Goal: Complete application form

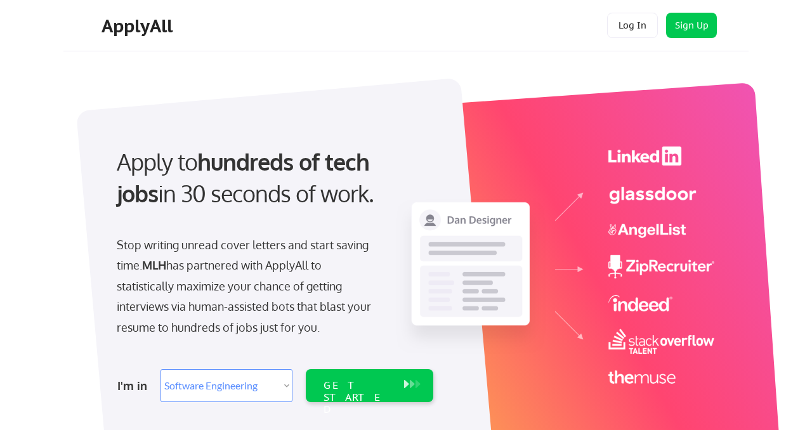
select select ""engineering""
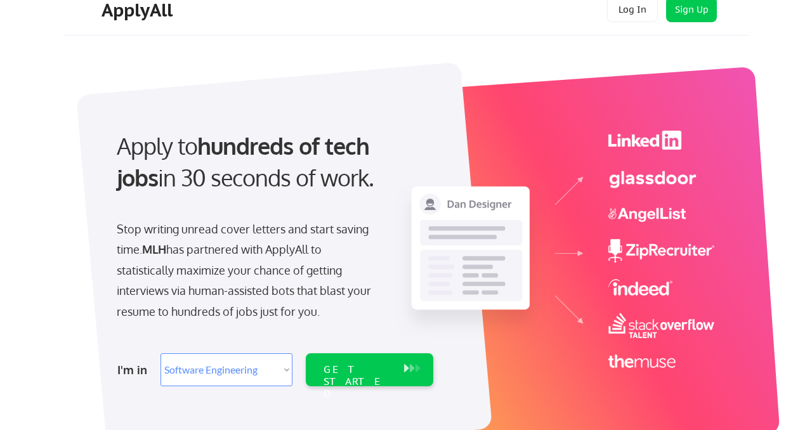
scroll to position [18, 0]
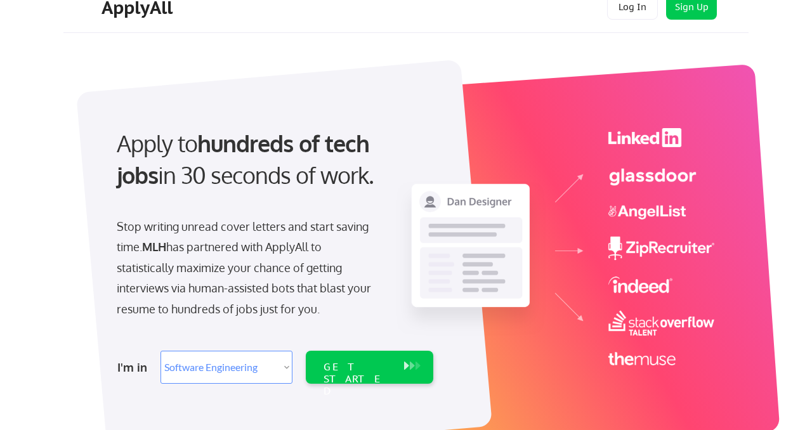
click at [276, 371] on select "Select Role Software Engineering Product Management Customer Success Sales UI/U…" at bounding box center [226, 367] width 132 height 33
click at [160, 351] on select "Select Role Software Engineering Product Management Customer Success Sales UI/U…" at bounding box center [226, 367] width 132 height 33
click at [357, 377] on div "GET STARTED" at bounding box center [357, 367] width 81 height 33
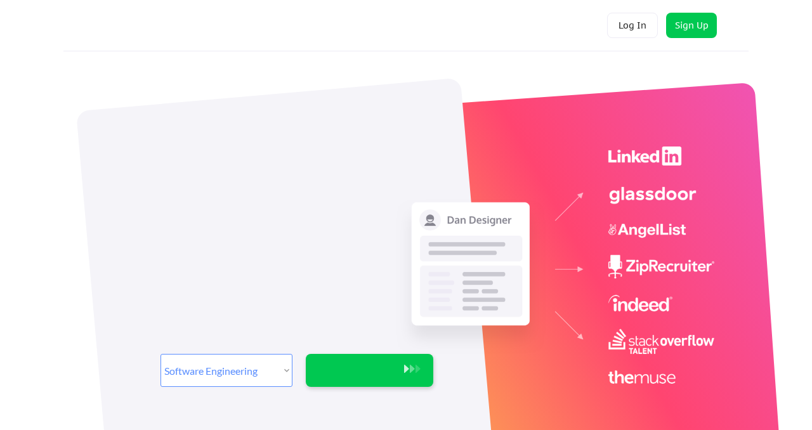
select select ""engineering""
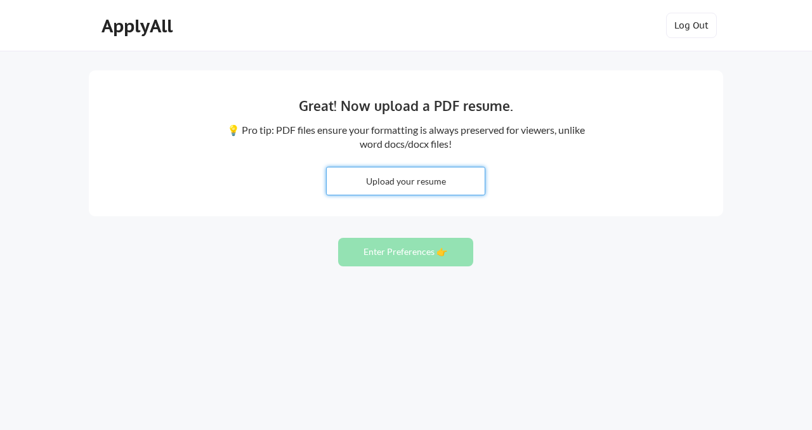
click at [399, 191] on input "file" at bounding box center [406, 180] width 158 height 27
type input "C:\fakepath\Ademuyiwa-Adewuyi-FrontendCV.pdf"
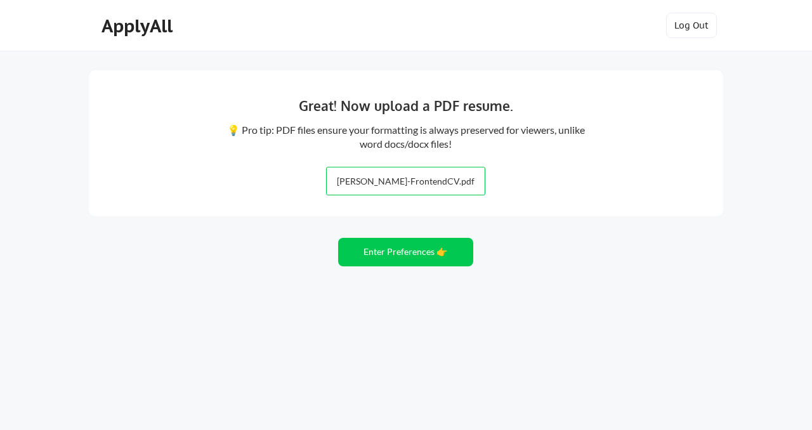
click at [620, 186] on div "Great! Now upload a PDF resume. 💡 Pro tip: PDF files ensure your formatting is …" at bounding box center [406, 143] width 634 height 146
click at [387, 261] on button "Enter Preferences 👉" at bounding box center [405, 252] width 135 height 29
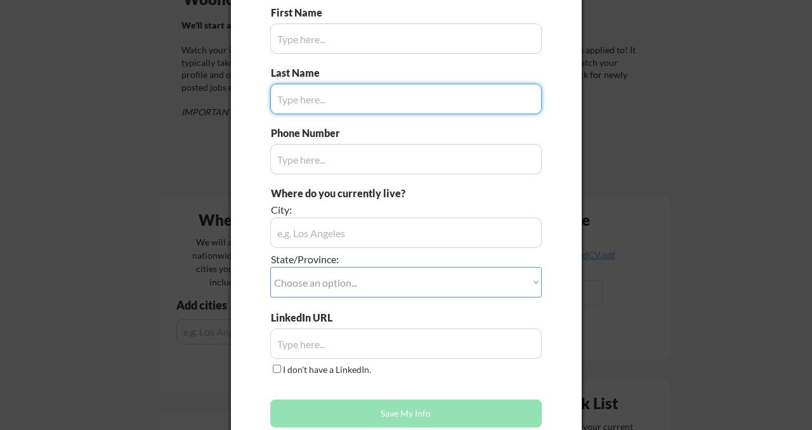
scroll to position [124, 0]
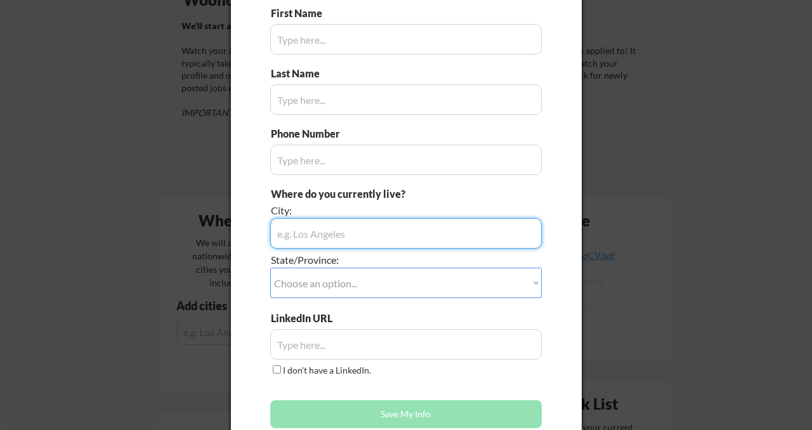
click at [354, 233] on input "input" at bounding box center [405, 233] width 271 height 30
type input "[GEOGRAPHIC_DATA]"
click at [310, 285] on select "Choose an option... Other/Not Applicable [US_STATE] [US_STATE] [GEOGRAPHIC_DATA…" at bounding box center [405, 283] width 271 height 30
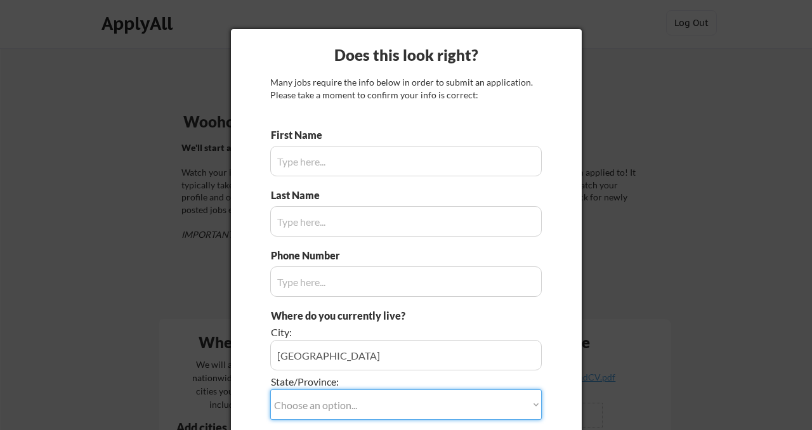
scroll to position [2, 0]
click at [313, 169] on input "input" at bounding box center [405, 161] width 271 height 30
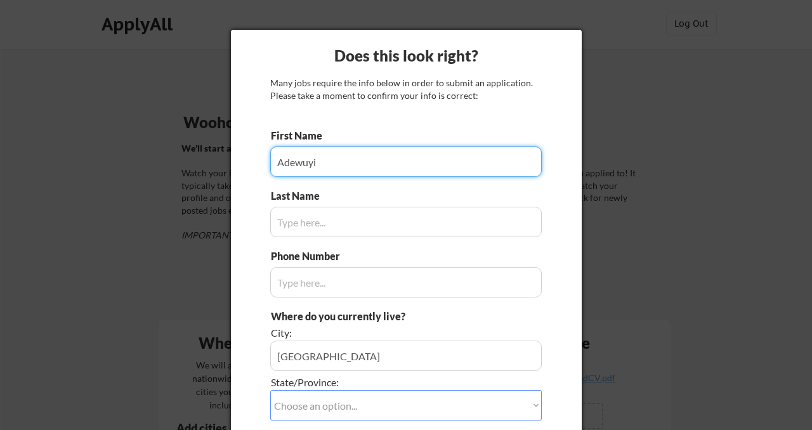
type input "Adewuyi"
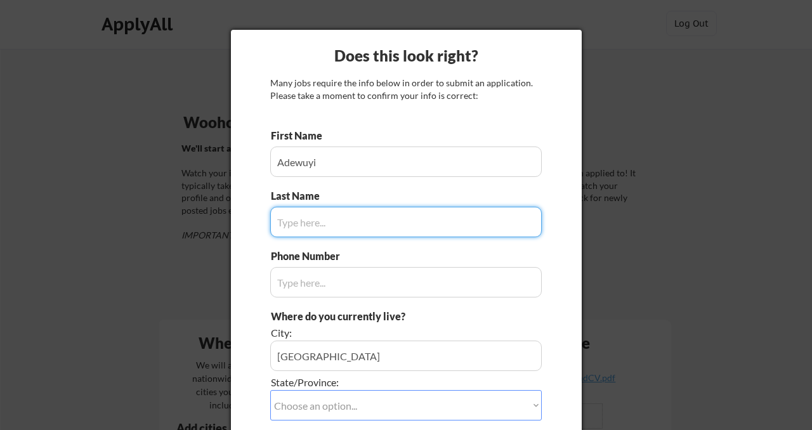
click at [297, 221] on input "input" at bounding box center [405, 222] width 271 height 30
type input "Ademuyiwa"
click at [294, 290] on input "input" at bounding box center [405, 282] width 271 height 30
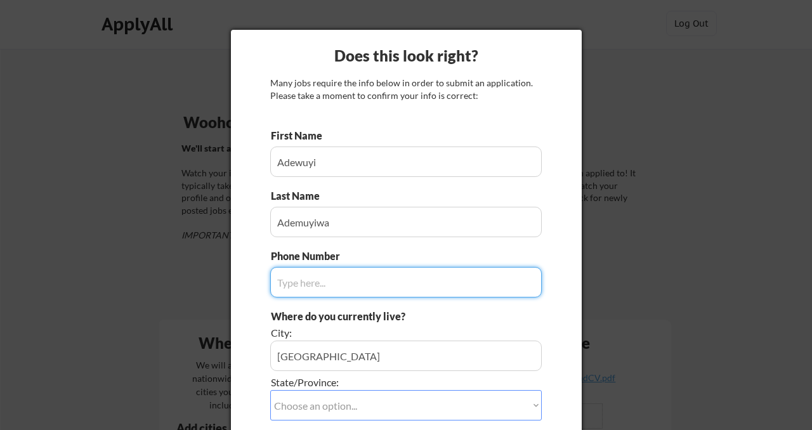
type input "0"
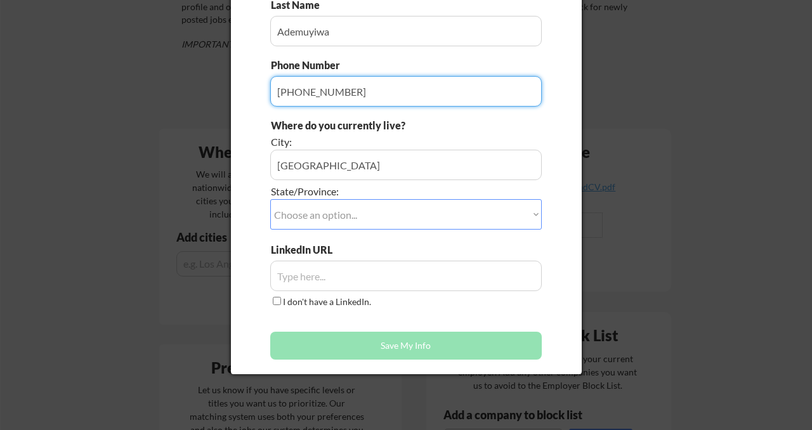
scroll to position [197, 0]
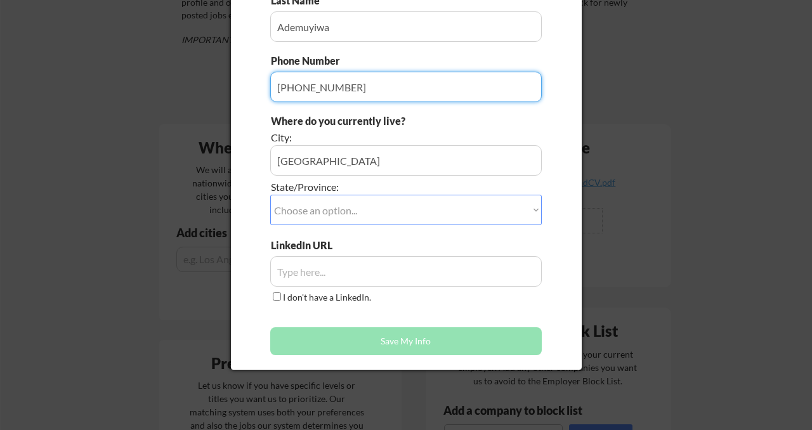
type input "[PHONE_NUMBER]"
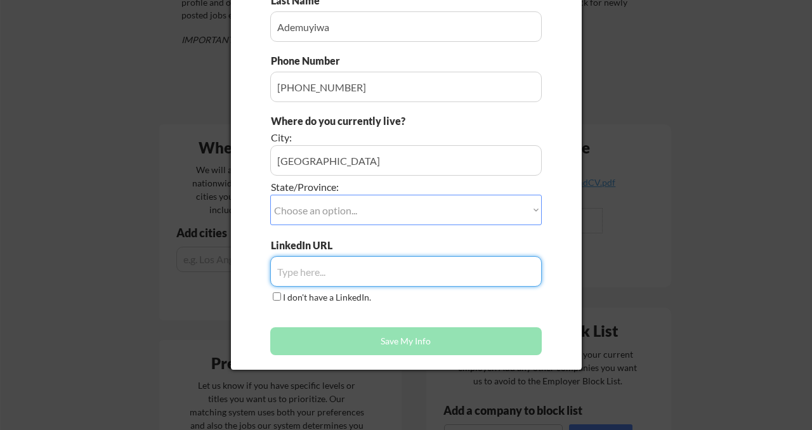
click at [295, 268] on input "input" at bounding box center [405, 271] width 271 height 30
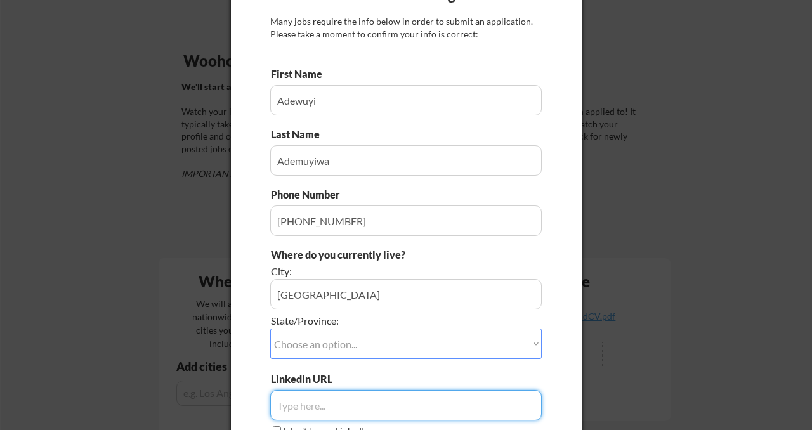
scroll to position [88, 0]
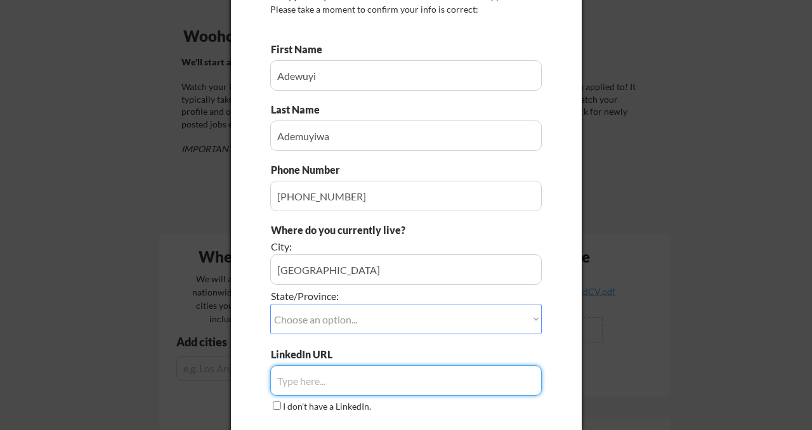
click at [315, 197] on input "input" at bounding box center [405, 196] width 271 height 30
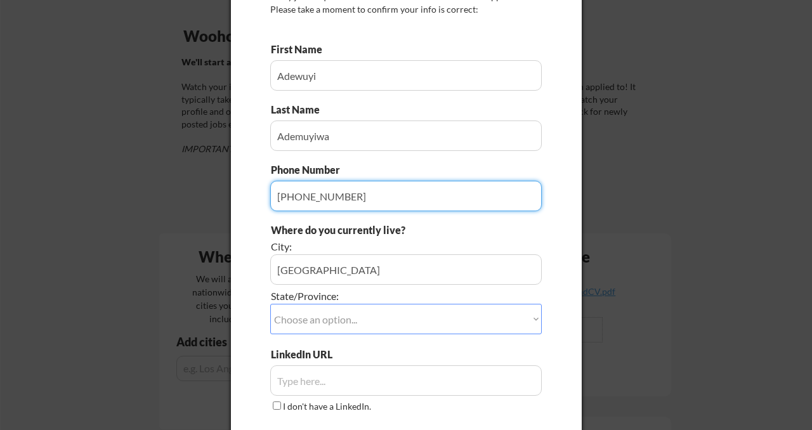
click at [315, 197] on input "input" at bounding box center [405, 196] width 271 height 30
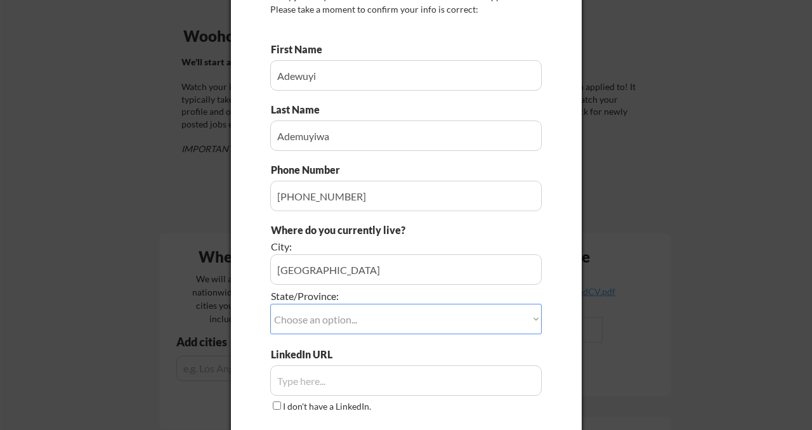
type input "[URL][DOMAIN_NAME]"
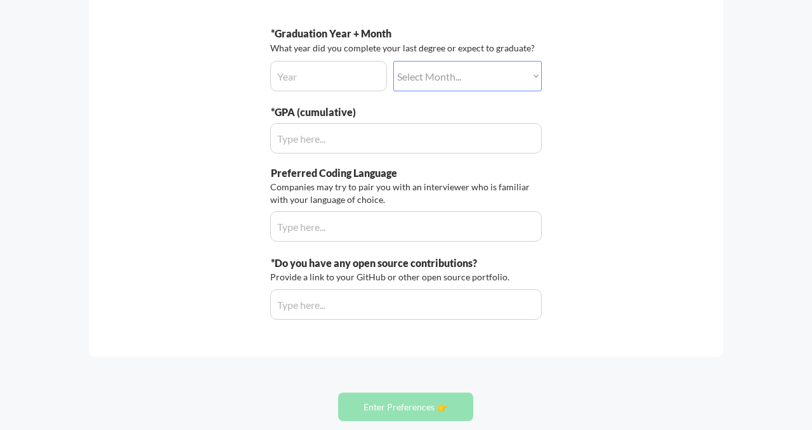
scroll to position [239, 0]
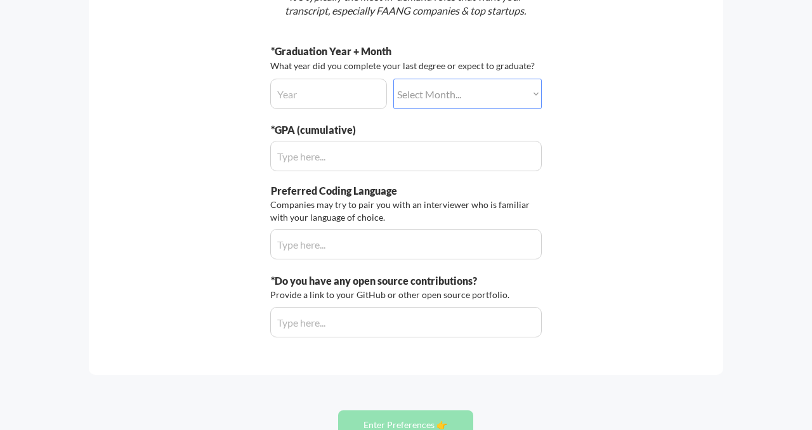
click at [307, 323] on input "input" at bounding box center [405, 322] width 271 height 30
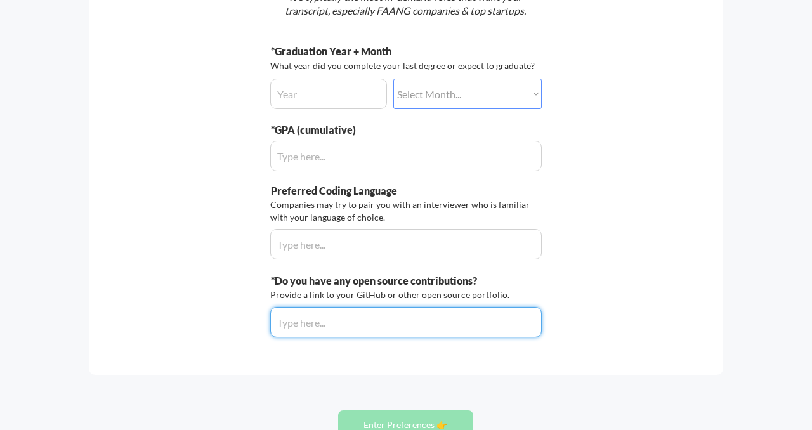
paste input "https://github.com/pointblankdev/charisma-web"
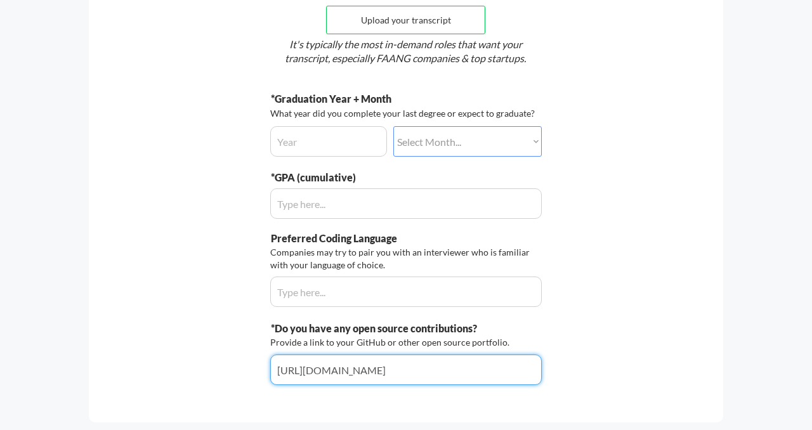
scroll to position [191, 0]
type input "https://github.com/pointblankdev/charisma-web"
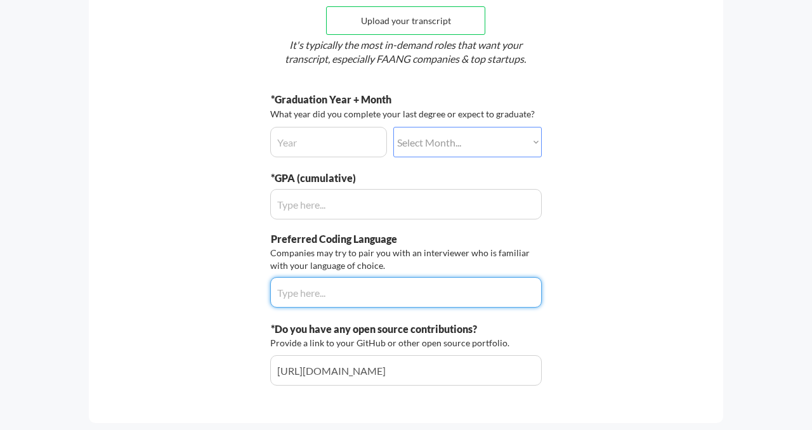
click at [311, 301] on input "input" at bounding box center [405, 292] width 271 height 30
type input "J"
type input "Typescript"
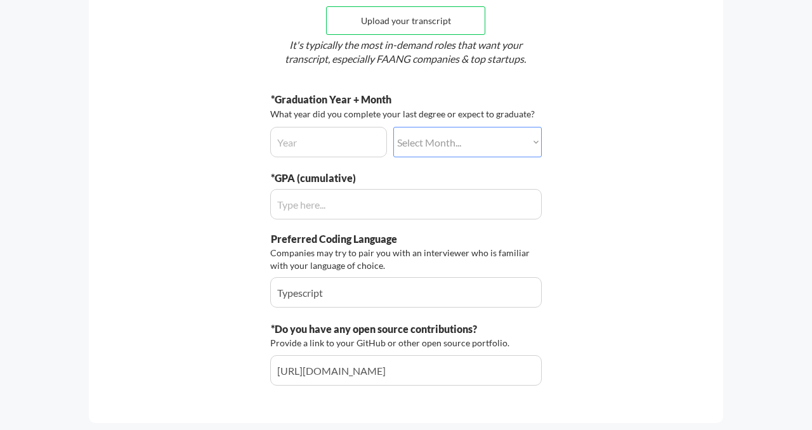
click at [238, 278] on div "Let's do this thing. The more information we have about you the more jobs we'll…" at bounding box center [406, 151] width 634 height 543
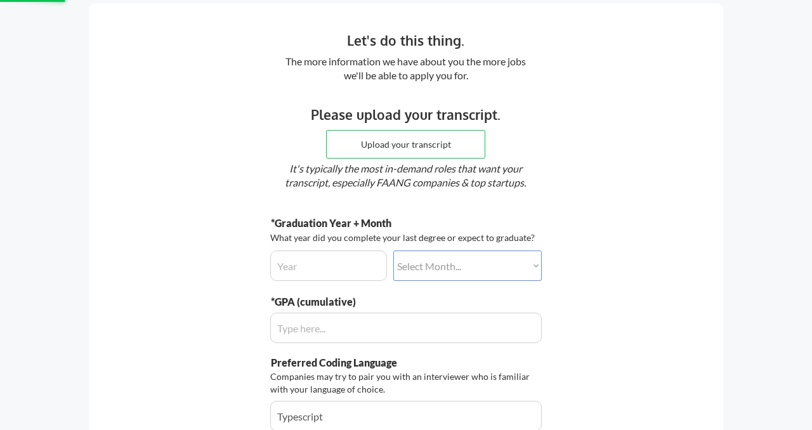
scroll to position [62, 0]
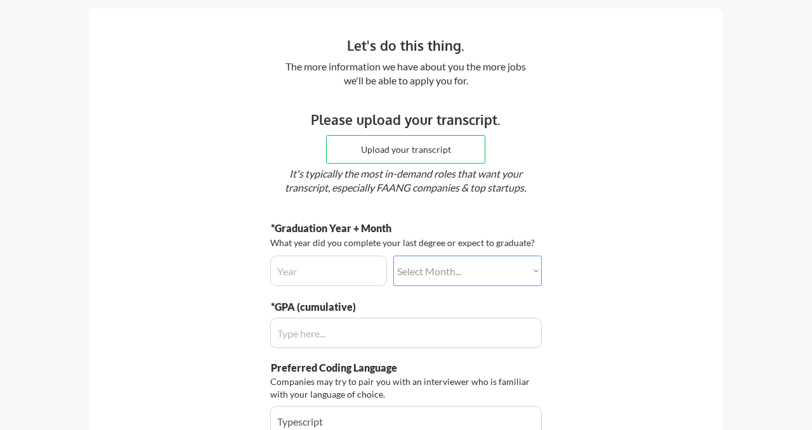
click at [444, 275] on select "Select Month... January February March April May June July August September Oct…" at bounding box center [467, 271] width 148 height 30
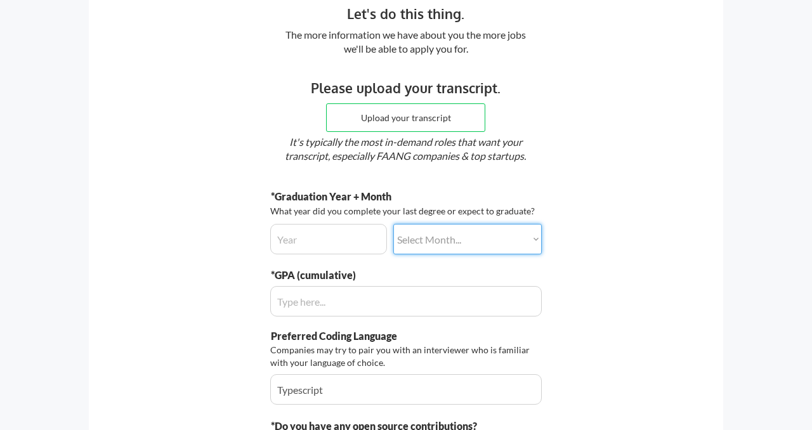
scroll to position [93, 0]
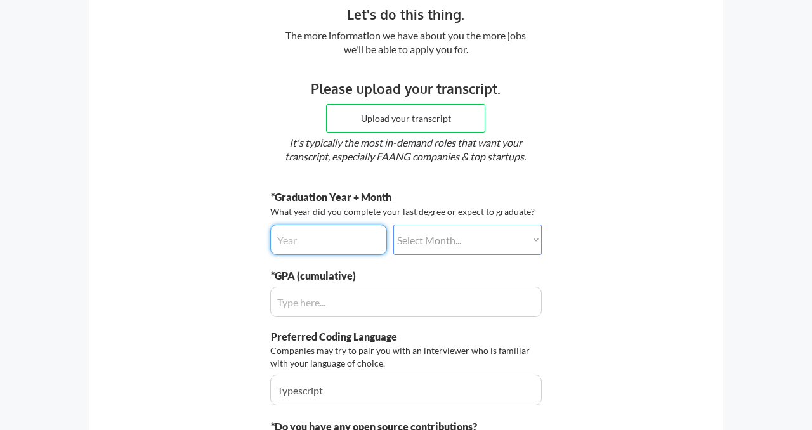
click at [310, 240] on input "input" at bounding box center [328, 239] width 117 height 30
type input "2025"
click at [470, 235] on select "Select Month... January February March April May June July August September Oct…" at bounding box center [467, 239] width 148 height 30
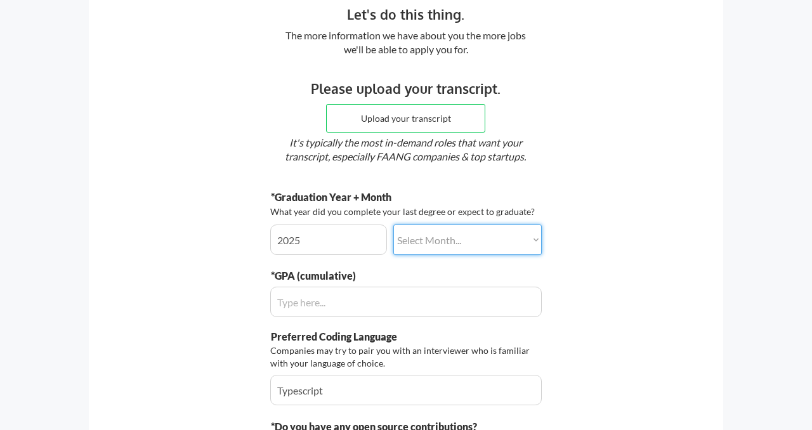
select select ""august""
click at [393, 224] on select "Select Month... January February March April May June July August September Oct…" at bounding box center [467, 239] width 148 height 30
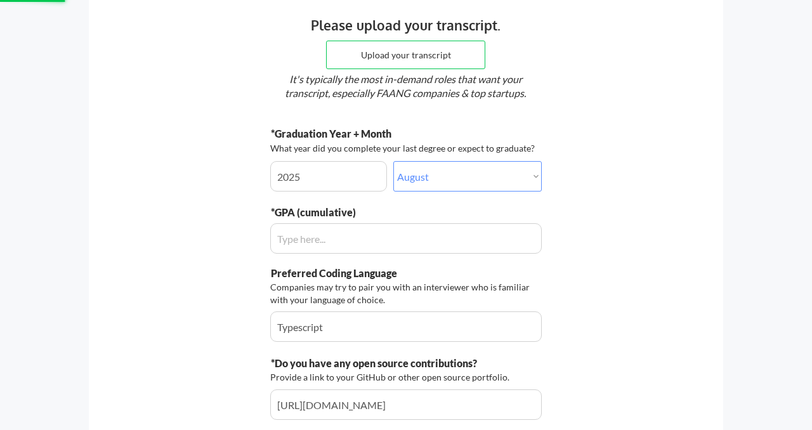
scroll to position [170, 0]
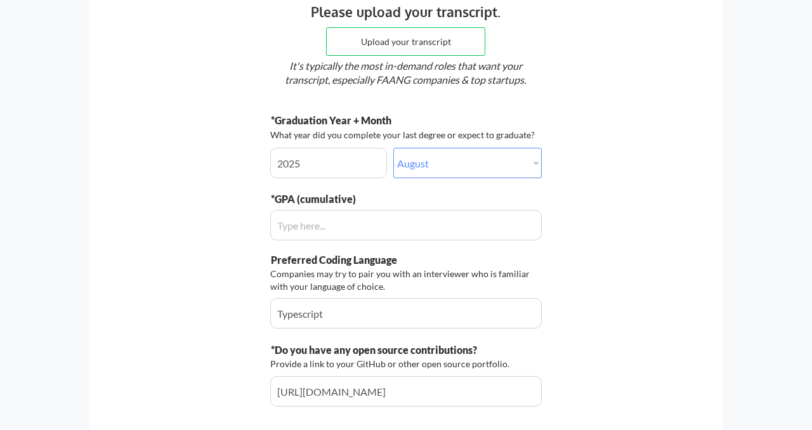
click at [332, 226] on input "input" at bounding box center [405, 225] width 271 height 30
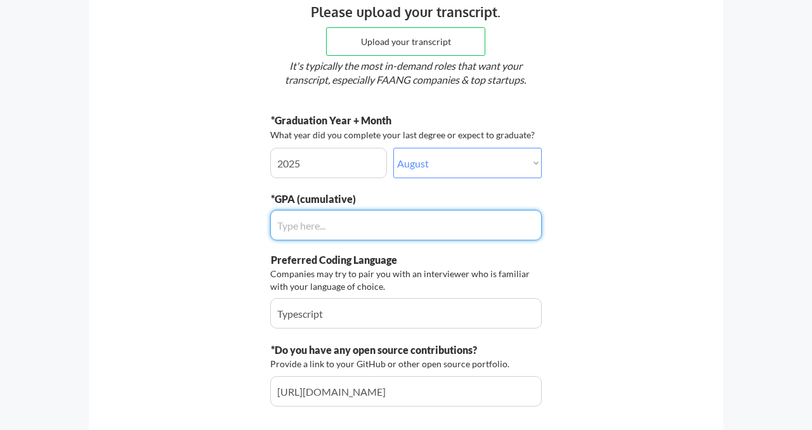
click at [306, 230] on input "input" at bounding box center [405, 225] width 271 height 30
type input "0.0"
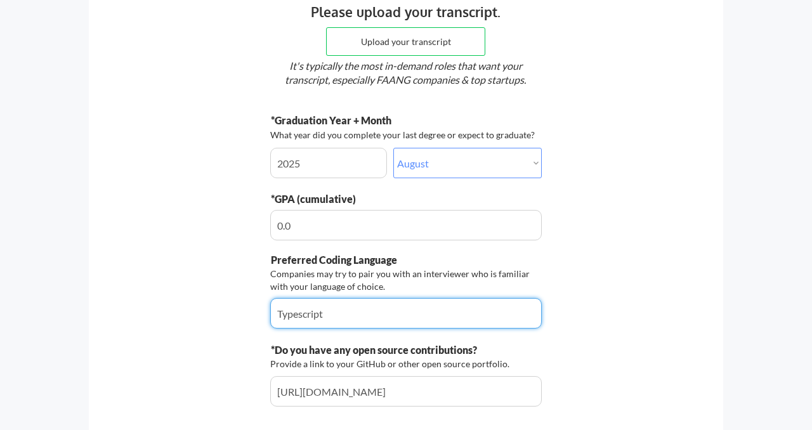
click at [342, 314] on input "input" at bounding box center [405, 313] width 271 height 30
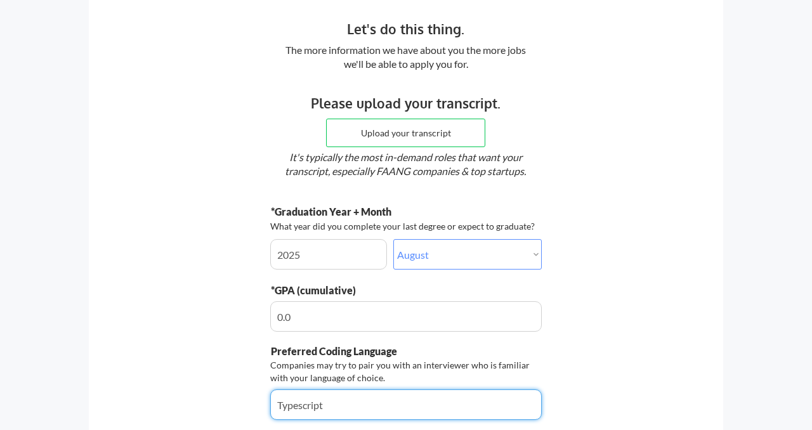
scroll to position [77, 0]
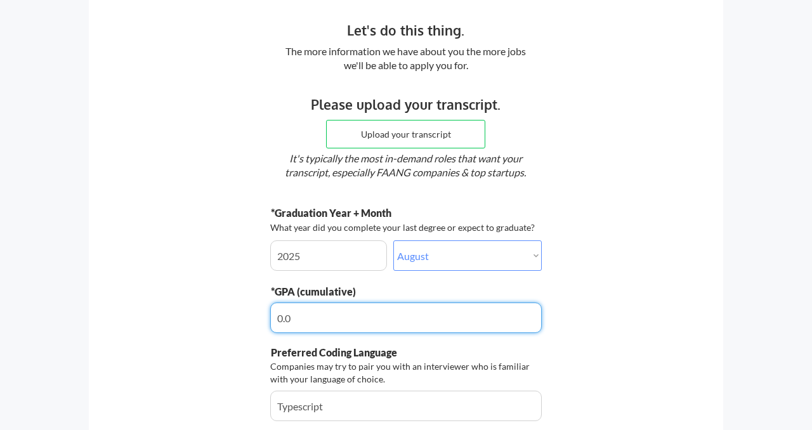
click at [324, 310] on input "input" at bounding box center [405, 317] width 271 height 30
click at [320, 249] on input "input" at bounding box center [328, 255] width 117 height 30
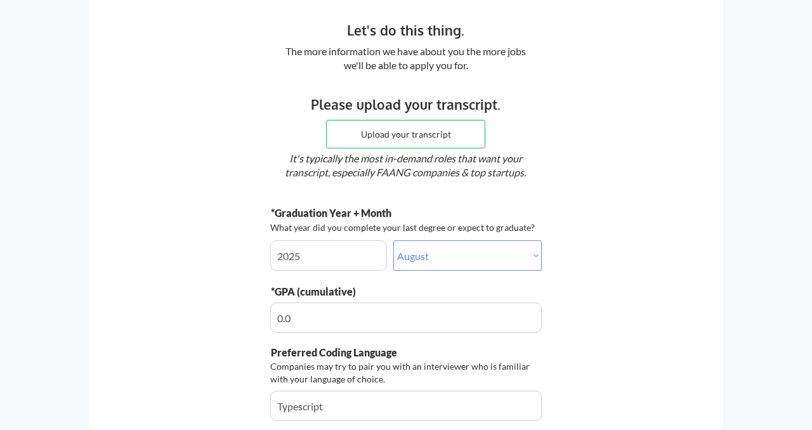
click at [609, 259] on div "Let's do this thing. The more information we have about you the more jobs we'll…" at bounding box center [406, 264] width 634 height 543
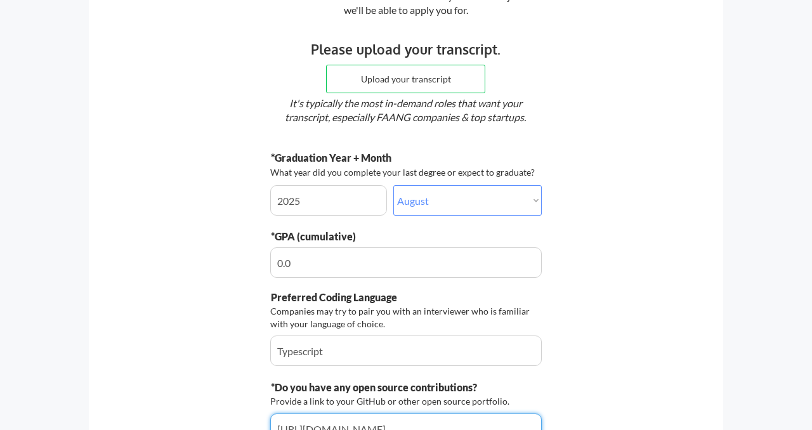
scroll to position [136, 0]
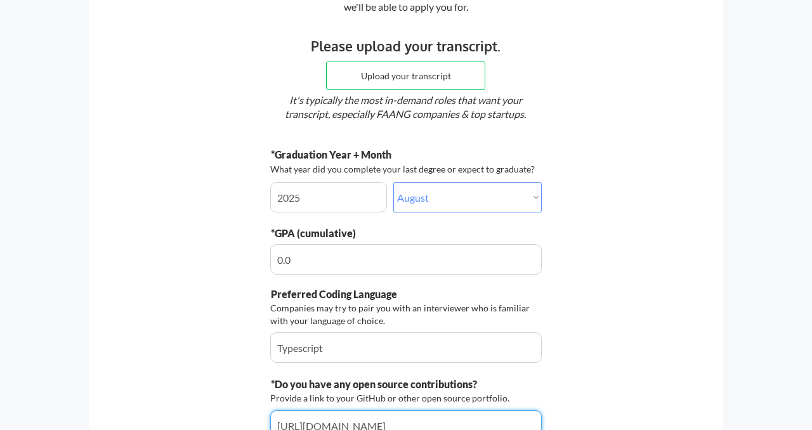
click at [325, 259] on input "input" at bounding box center [405, 259] width 271 height 30
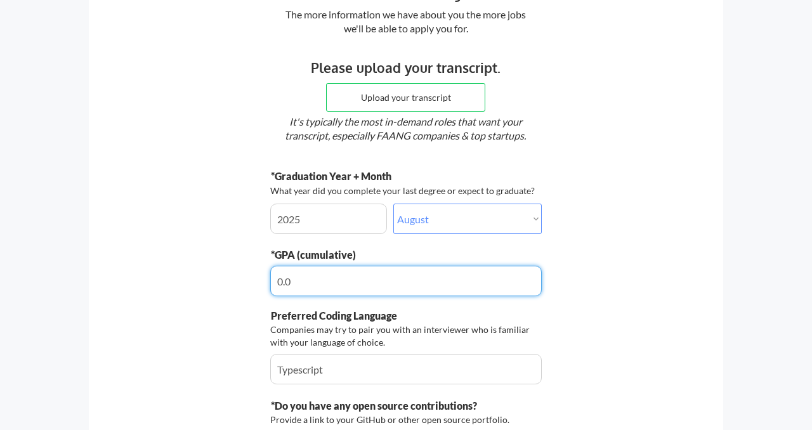
scroll to position [113, 0]
type input "4.4"
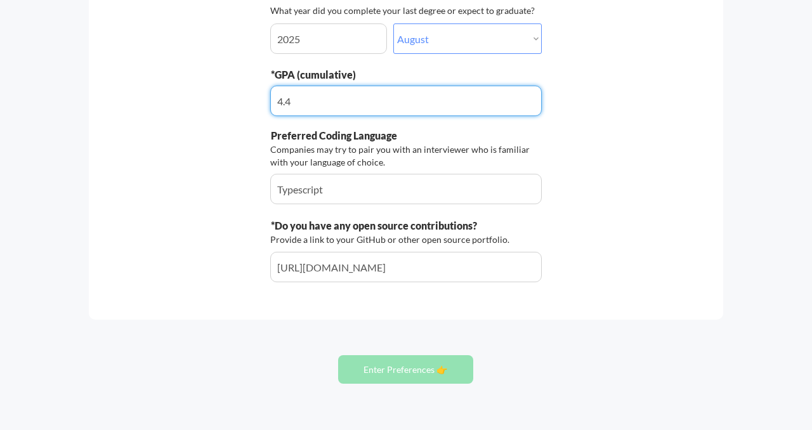
scroll to position [295, 0]
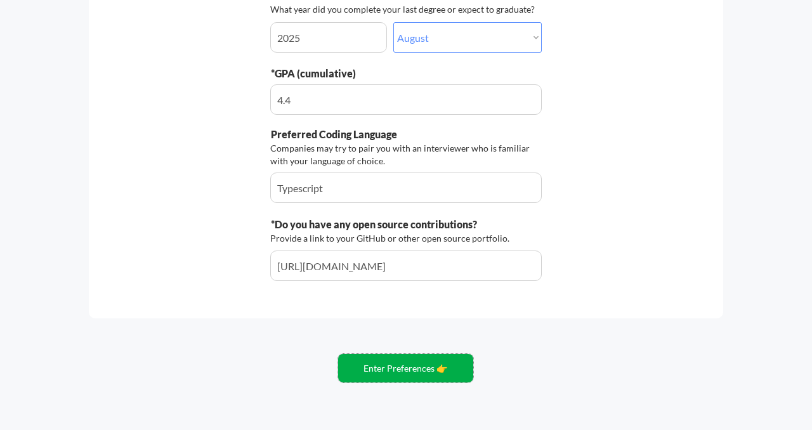
click at [388, 368] on button "Enter Preferences 👉" at bounding box center [405, 368] width 135 height 29
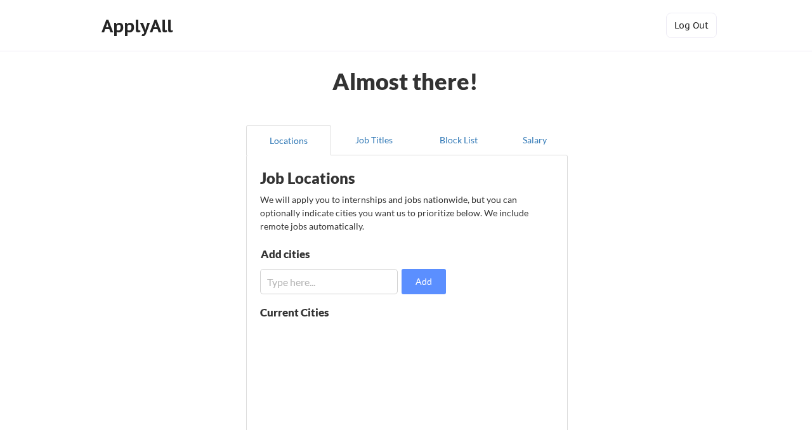
scroll to position [1, 0]
click at [291, 285] on input "input" at bounding box center [329, 281] width 138 height 25
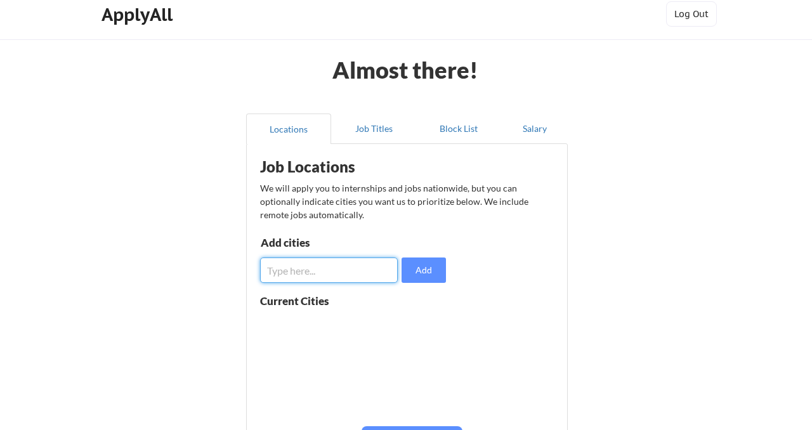
scroll to position [10, 0]
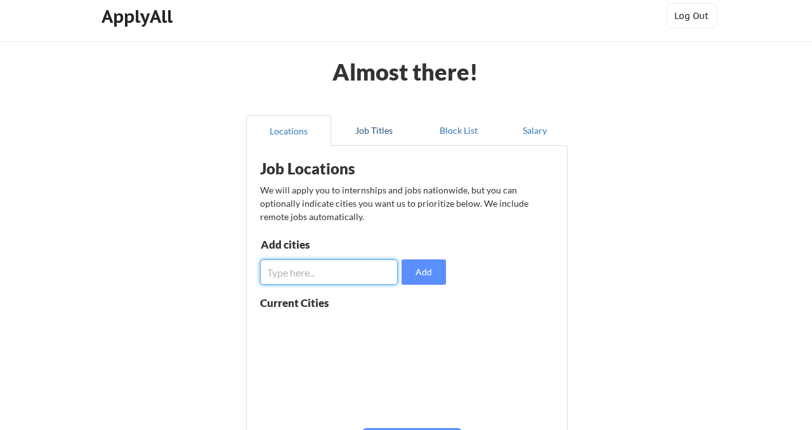
click at [380, 127] on button "Job Titles" at bounding box center [373, 130] width 85 height 30
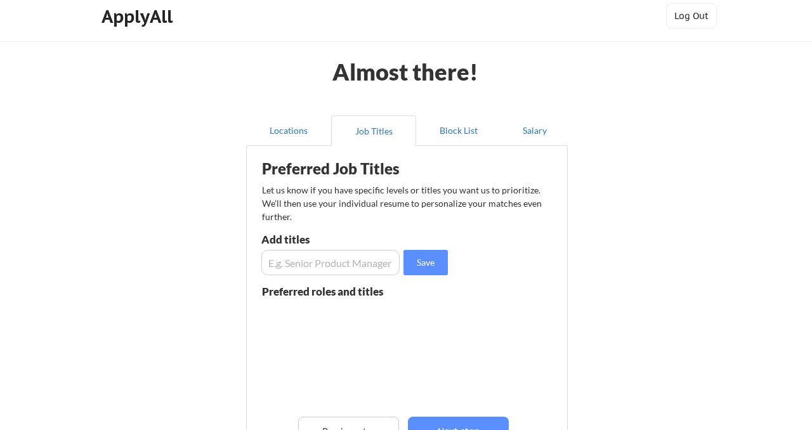
click at [314, 262] on input "input" at bounding box center [330, 262] width 138 height 25
click at [463, 138] on button "Block List" at bounding box center [458, 130] width 85 height 30
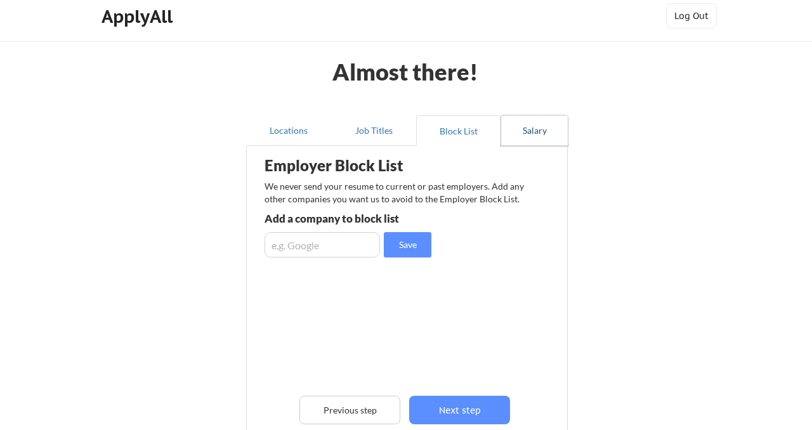
click at [548, 132] on button "Salary" at bounding box center [534, 130] width 67 height 30
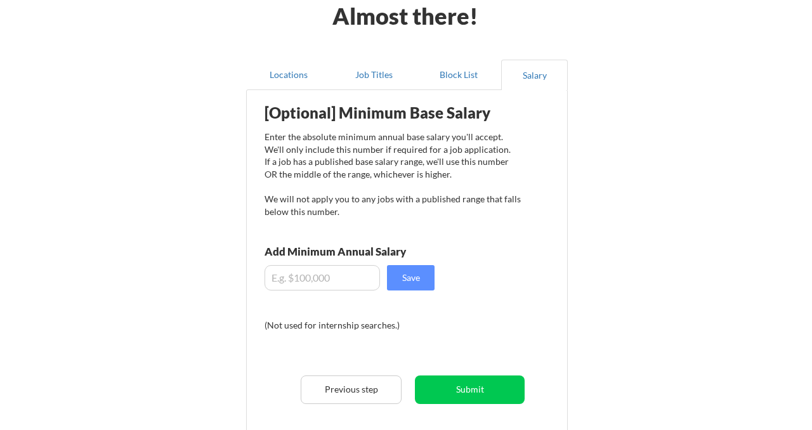
scroll to position [67, 0]
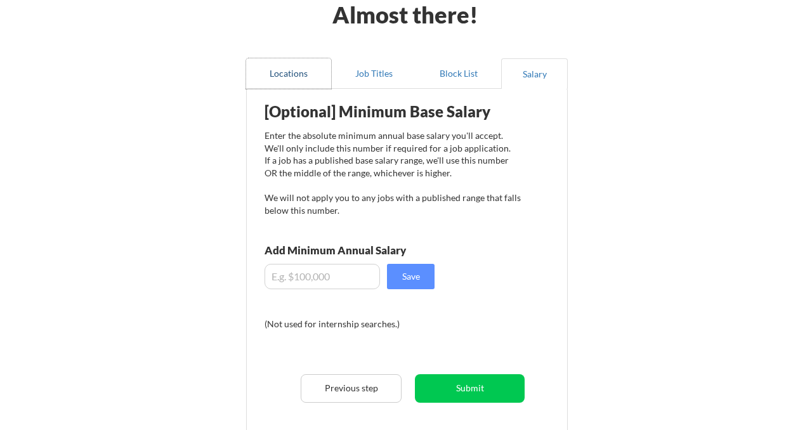
click at [287, 84] on button "Locations" at bounding box center [288, 73] width 85 height 30
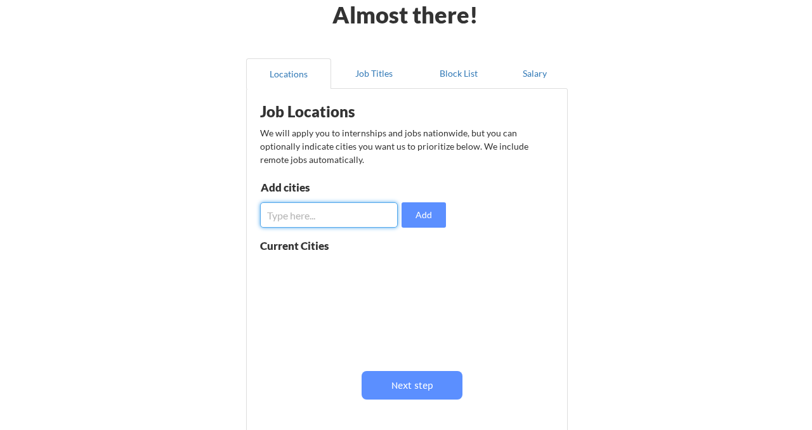
click at [292, 221] on input "input" at bounding box center [329, 214] width 138 height 25
click at [334, 294] on div at bounding box center [340, 307] width 160 height 100
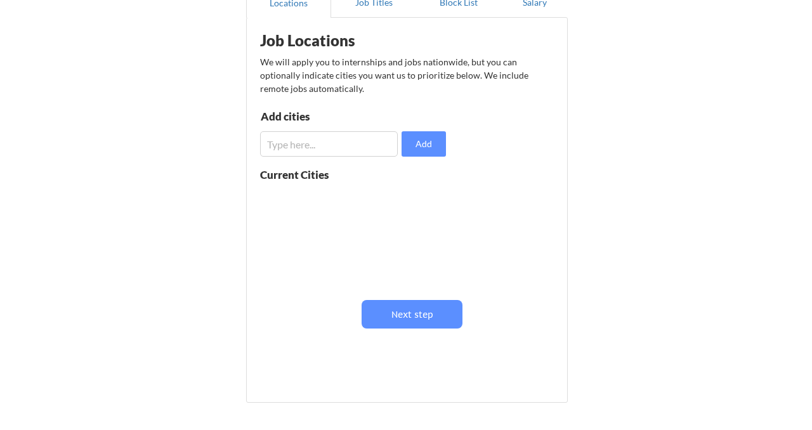
scroll to position [148, 0]
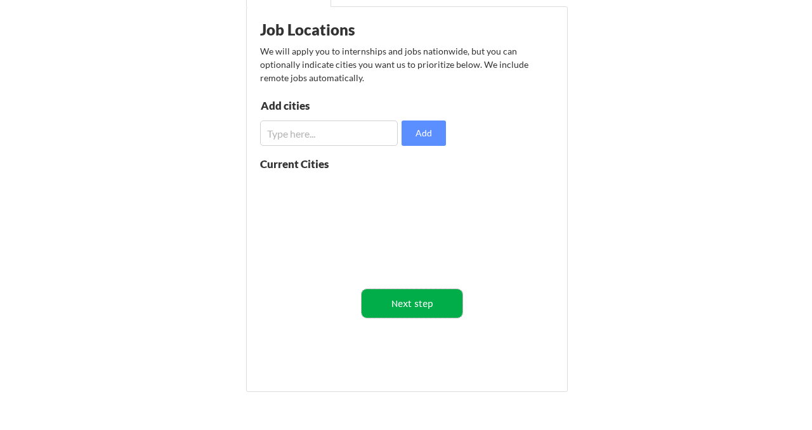
click at [405, 304] on button "Next step" at bounding box center [411, 303] width 101 height 29
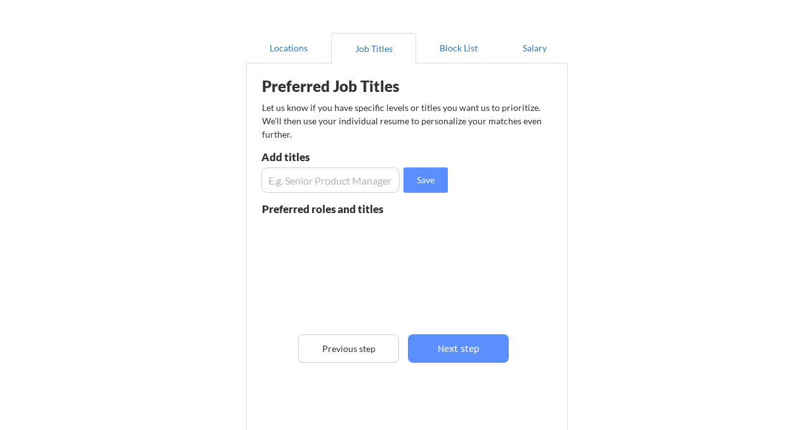
scroll to position [87, 0]
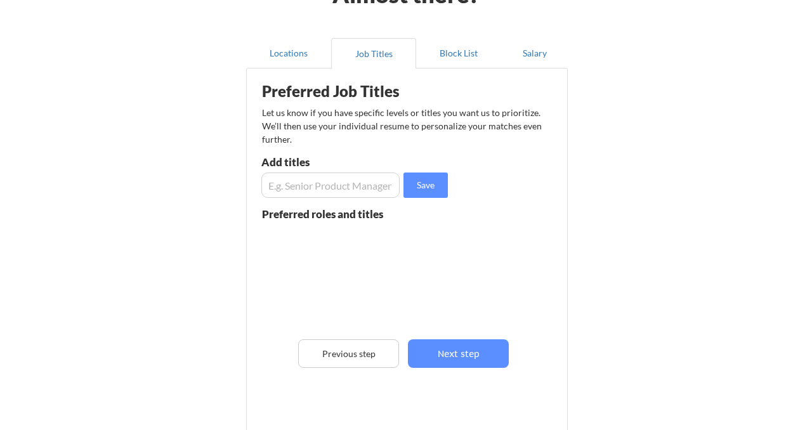
click at [320, 188] on input "input" at bounding box center [330, 184] width 138 height 25
type input "S"
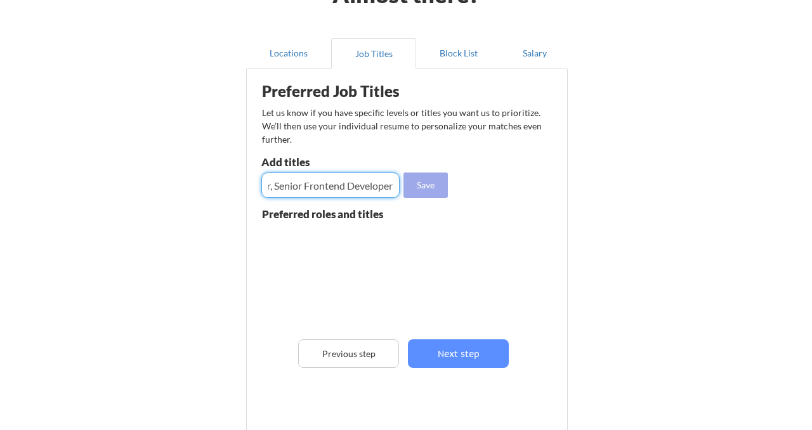
type input "Frontend Developer, Backend Engineer, Fullstack developer, Senior Frontend Deve…"
click at [424, 188] on button "Save" at bounding box center [425, 184] width 44 height 25
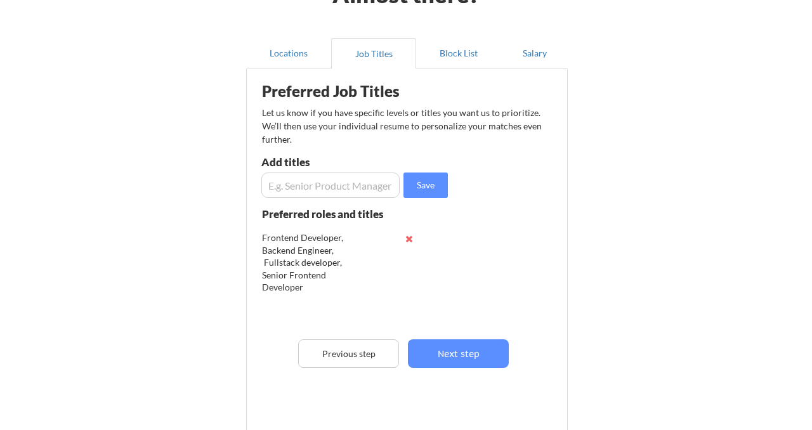
click at [408, 238] on button at bounding box center [409, 239] width 10 height 10
click at [334, 186] on input "input" at bounding box center [330, 184] width 138 height 25
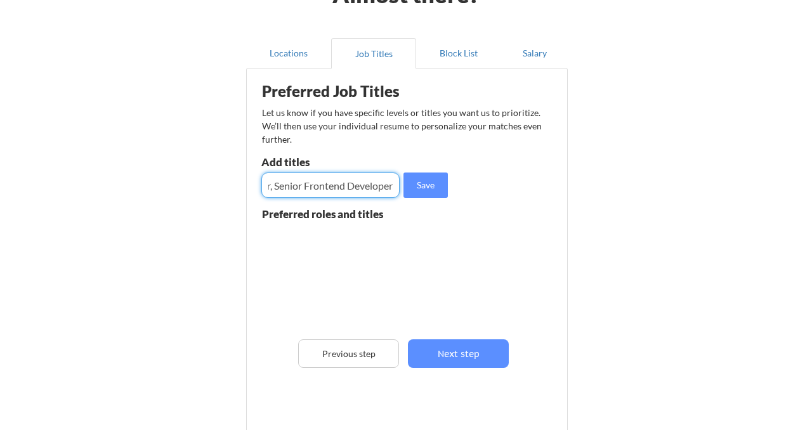
scroll to position [0, 263]
click at [331, 186] on input "input" at bounding box center [330, 184] width 138 height 25
click at [391, 190] on input "input" at bounding box center [330, 184] width 138 height 25
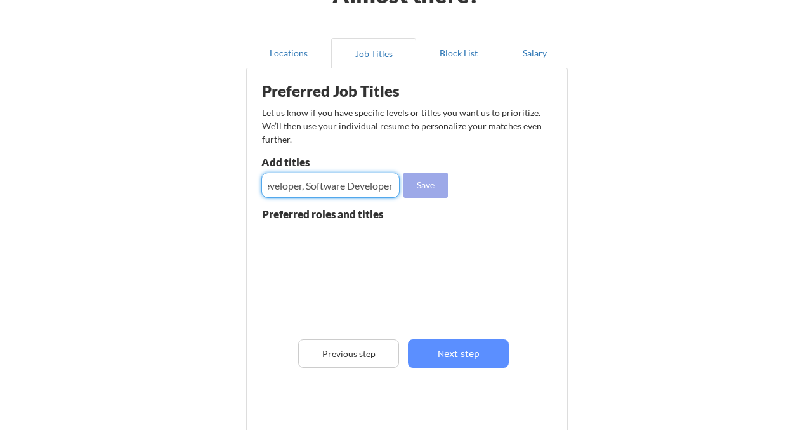
type input "Frontend Developer, Backend Engineer, Fullstack Developer, Senior Frontend Deve…"
click at [436, 189] on button "Save" at bounding box center [425, 184] width 44 height 25
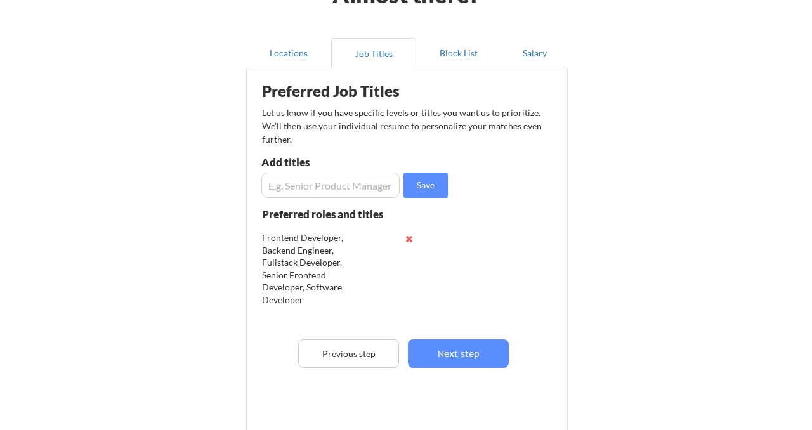
scroll to position [1, 0]
click at [450, 356] on button "Next step" at bounding box center [458, 353] width 101 height 29
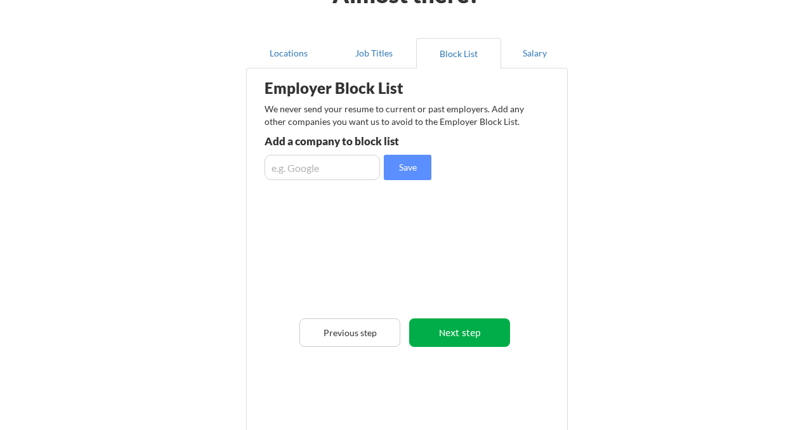
click at [455, 334] on button "Next step" at bounding box center [459, 332] width 101 height 29
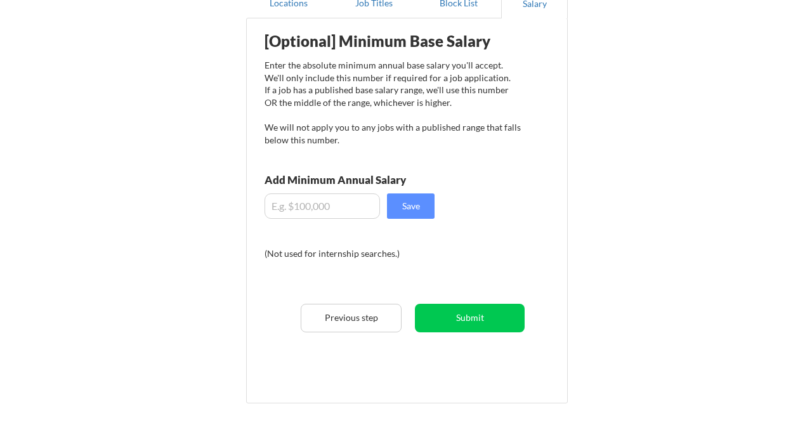
scroll to position [226, 0]
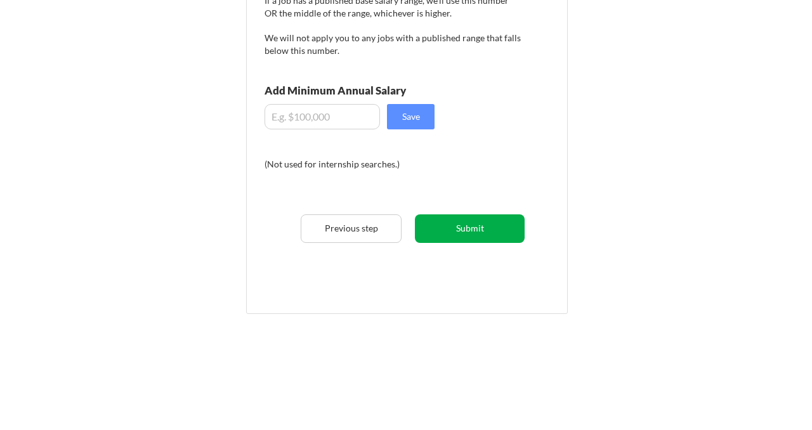
click at [456, 237] on button "Submit" at bounding box center [470, 228] width 110 height 29
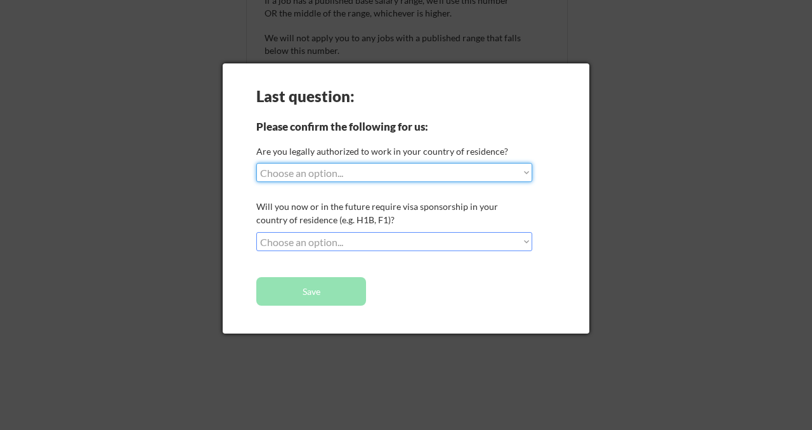
click at [351, 173] on select "Choose an option... Yes, I am a US Citizen Yes, I am a Canadian Citizen Yes, I …" at bounding box center [394, 172] width 276 height 19
select select ""no__i_am_not__yet__authorized""
click at [256, 163] on select "Choose an option... Yes, I am a US Citizen Yes, I am a Canadian Citizen Yes, I …" at bounding box center [394, 172] width 276 height 19
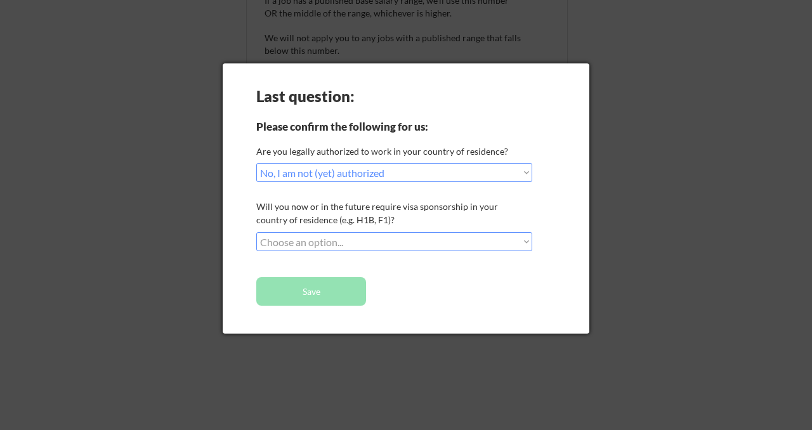
click at [344, 237] on select "Choose an option... No, I will not need sponsorship Yes, I will need sponsorship" at bounding box center [394, 241] width 276 height 19
click at [256, 232] on select "Choose an option... No, I will not need sponsorship Yes, I will need sponsorship" at bounding box center [394, 241] width 276 height 19
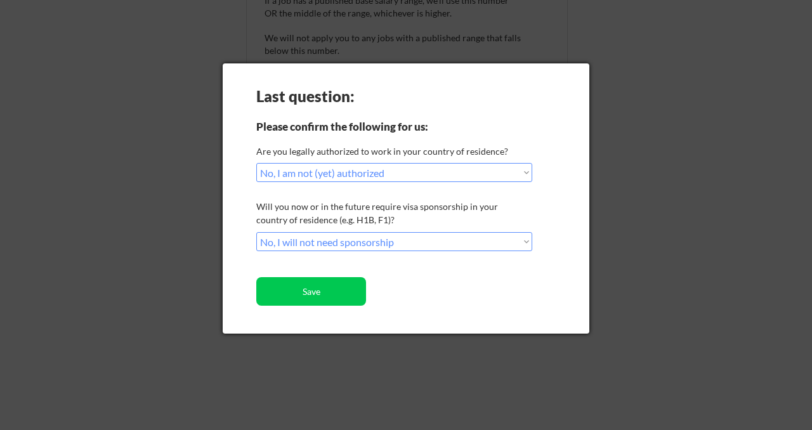
click at [373, 176] on select "Choose an option... Yes, I am a US Citizen Yes, I am a Canadian Citizen Yes, I …" at bounding box center [394, 172] width 276 height 19
click at [256, 163] on select "Choose an option... Yes, I am a US Citizen Yes, I am a Canadian Citizen Yes, I …" at bounding box center [394, 172] width 276 height 19
click at [318, 245] on select "Choose an option... No, I will not need sponsorship Yes, I will need sponsorship" at bounding box center [394, 241] width 276 height 19
select select ""yes__i_will_need_sponsorship""
click at [256, 232] on select "Choose an option... No, I will not need sponsorship Yes, I will need sponsorship" at bounding box center [394, 241] width 276 height 19
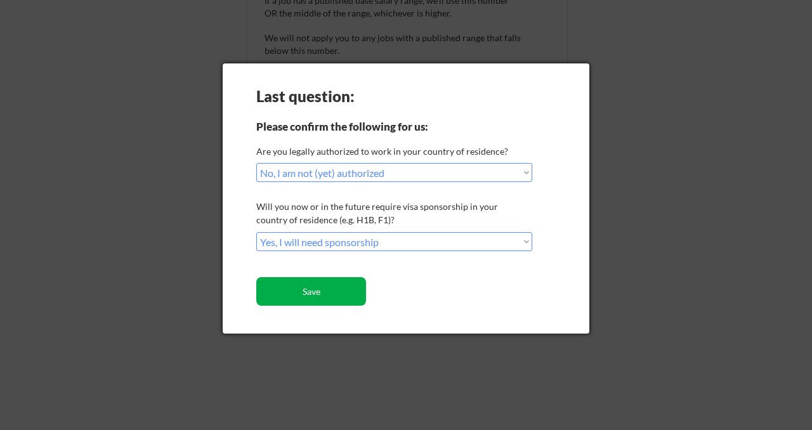
click at [310, 293] on button "Save" at bounding box center [311, 291] width 110 height 29
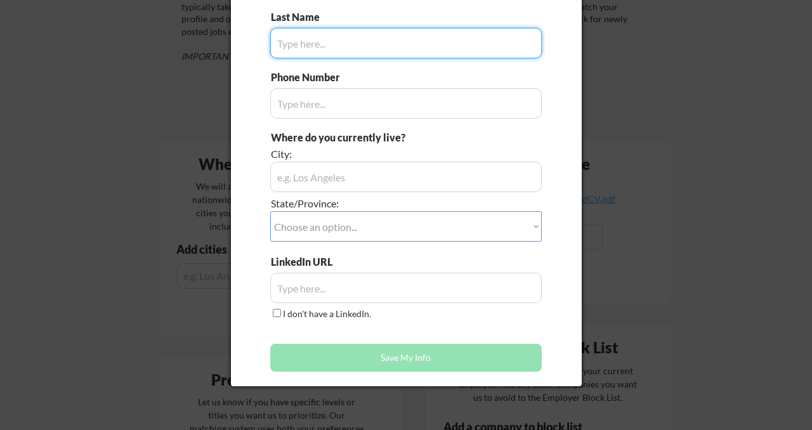
type input "Ademuyiwa"
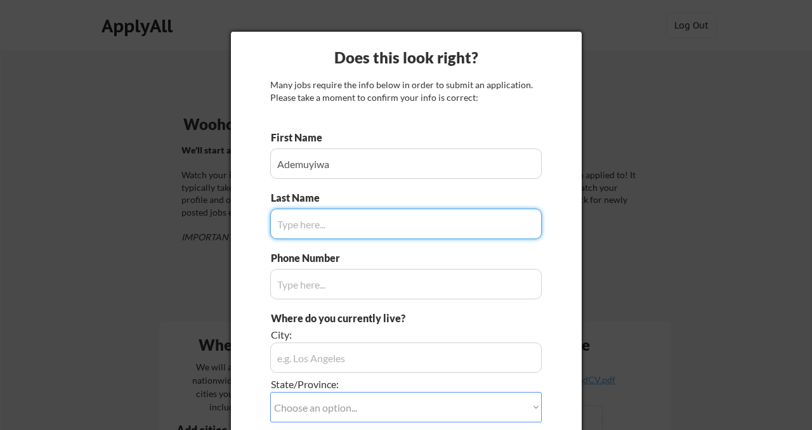
type input "Adewuyi"
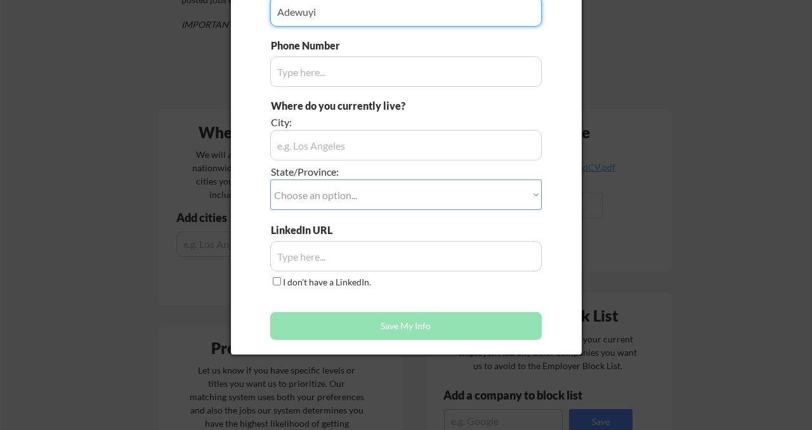
scroll to position [211, 0]
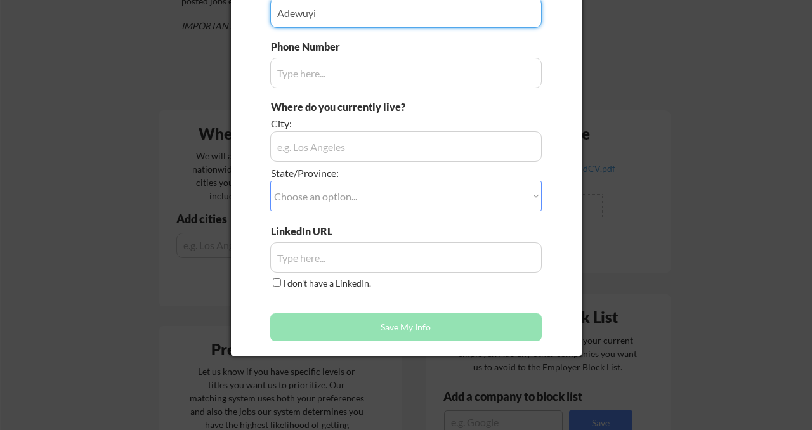
click at [297, 255] on input "input" at bounding box center [405, 257] width 271 height 30
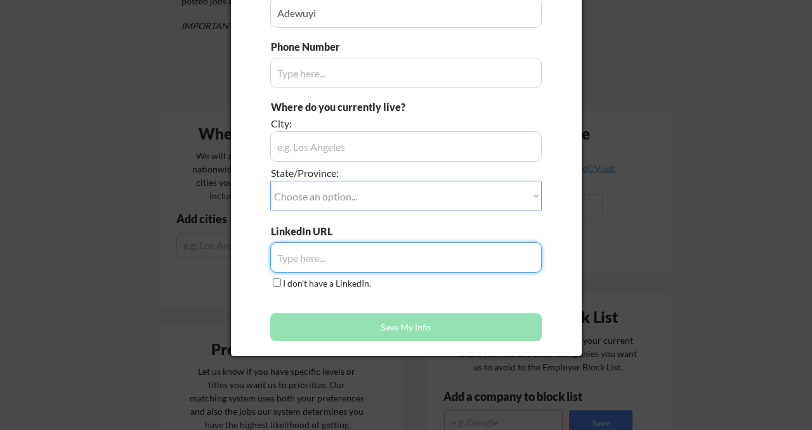
paste input "[URL][DOMAIN_NAME]"
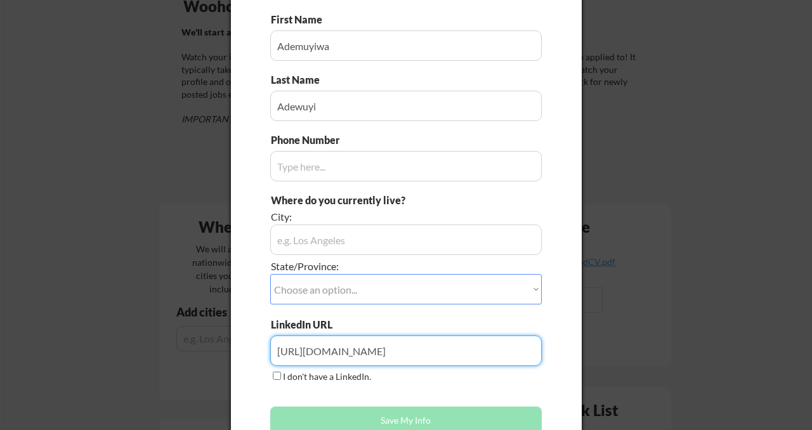
scroll to position [82, 0]
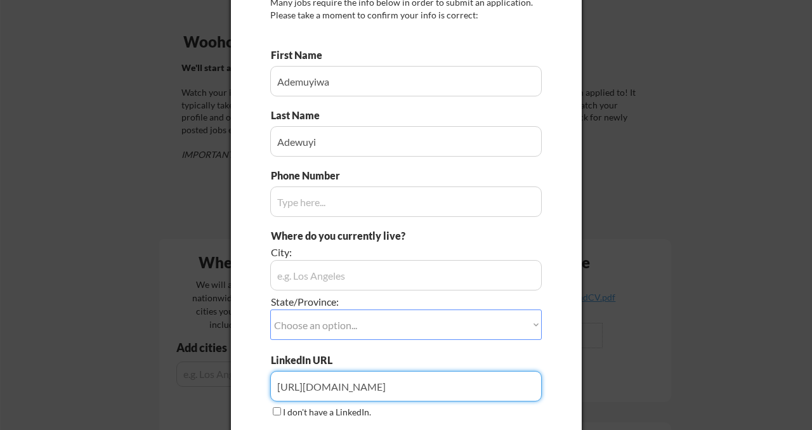
type input "[URL][DOMAIN_NAME]"
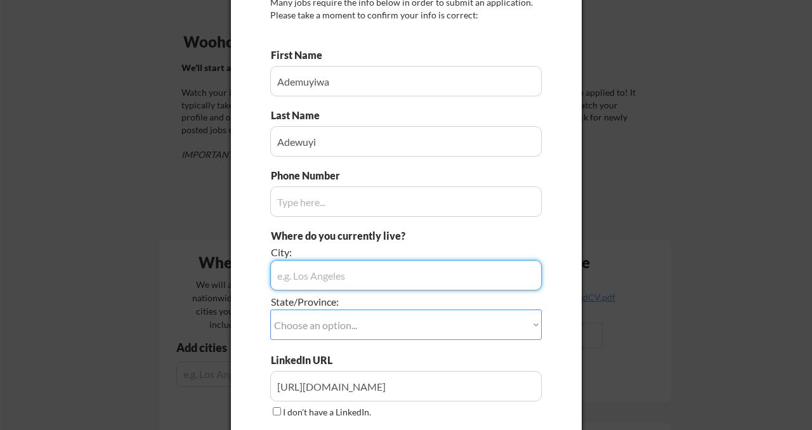
click at [304, 282] on input "input" at bounding box center [405, 275] width 271 height 30
type input "[GEOGRAPHIC_DATA]"
click at [307, 202] on input "input" at bounding box center [405, 201] width 271 height 30
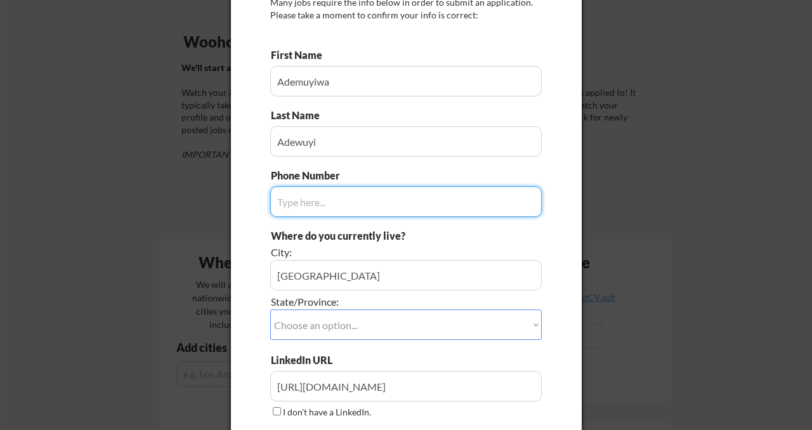
paste input "[PHONE_NUMBER]"
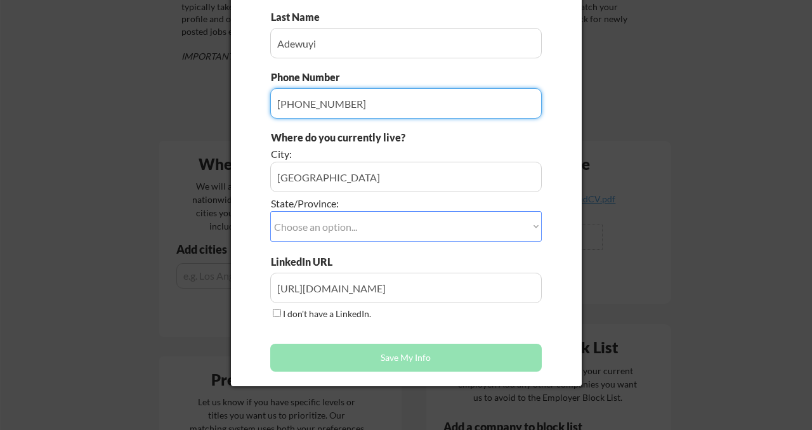
scroll to position [185, 0]
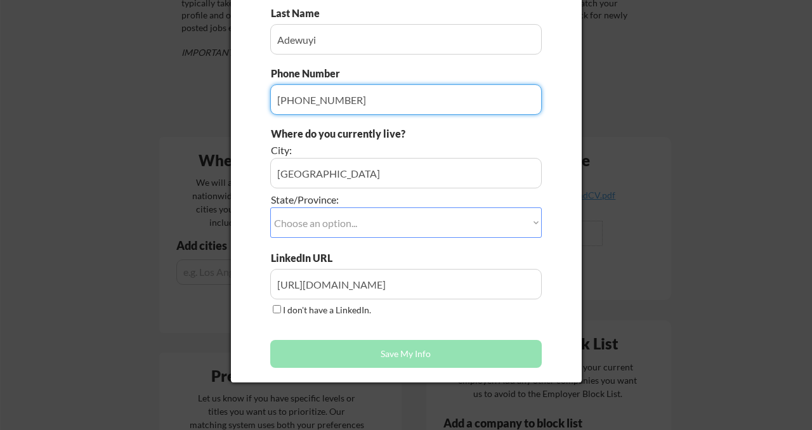
type input "[PHONE_NUMBER]"
click at [336, 217] on select "Choose an option... Other/Not Applicable [US_STATE] [US_STATE] [GEOGRAPHIC_DATA…" at bounding box center [405, 222] width 271 height 30
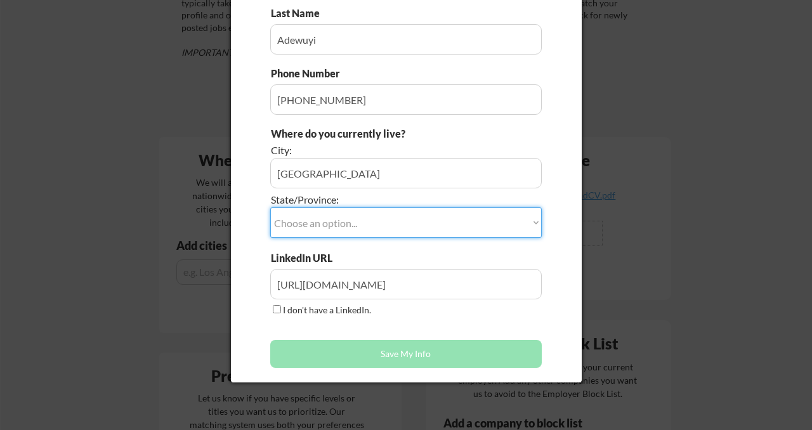
select select ""Other/Not Applicable""
click at [270, 207] on select "Choose an option... Other/Not Applicable [US_STATE] [US_STATE] [GEOGRAPHIC_DATA…" at bounding box center [405, 222] width 271 height 30
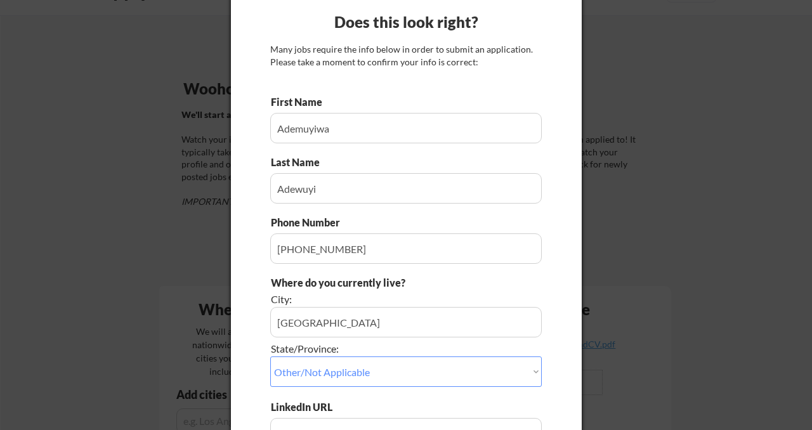
scroll to position [33, 0]
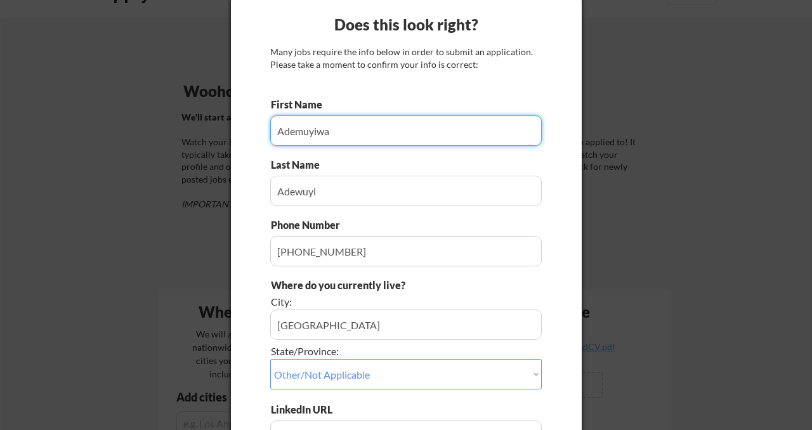
drag, startPoint x: 334, startPoint y: 133, endPoint x: 275, endPoint y: 134, distance: 59.6
click at [275, 133] on input "input" at bounding box center [405, 130] width 271 height 30
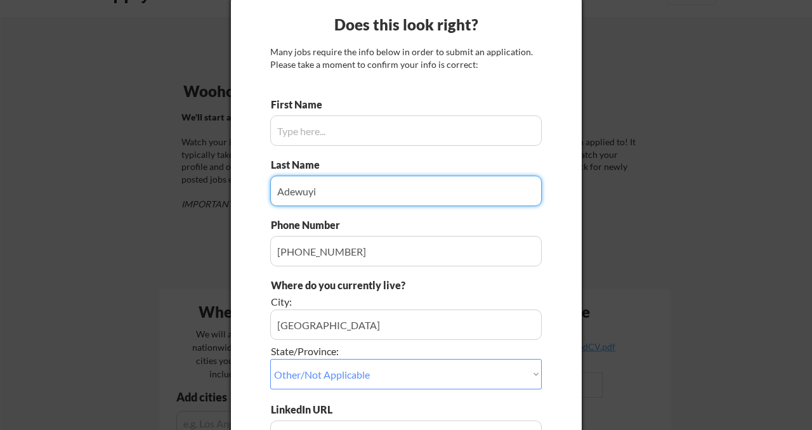
drag, startPoint x: 332, startPoint y: 193, endPoint x: 230, endPoint y: 193, distance: 102.1
click at [229, 193] on body "Your Dashboard Woohoo! You're ready to be applied! 🙌 We'll start applying you t…" at bounding box center [406, 182] width 812 height 430
paste input "Ademuyiwa"
type input "Ademuyiwa"
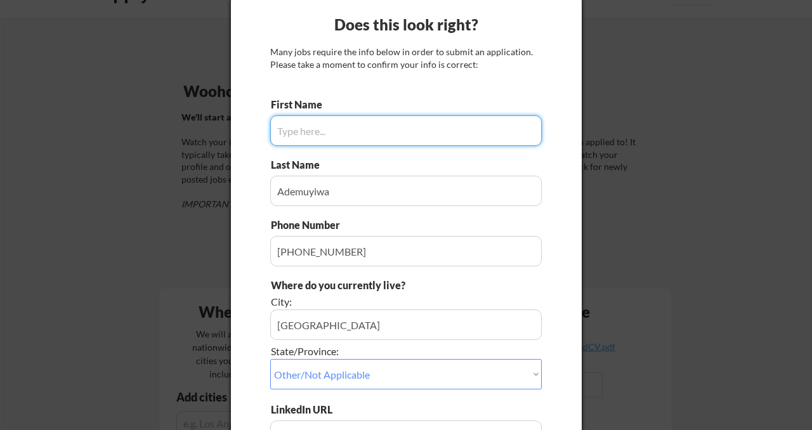
click at [314, 124] on input "input" at bounding box center [405, 130] width 271 height 30
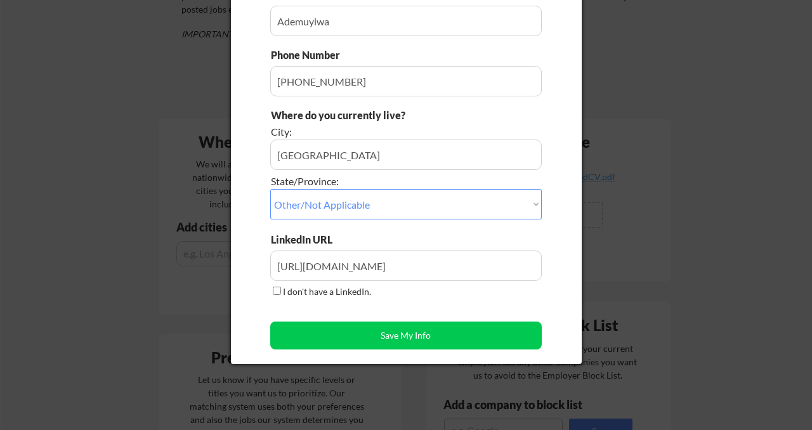
scroll to position [209, 0]
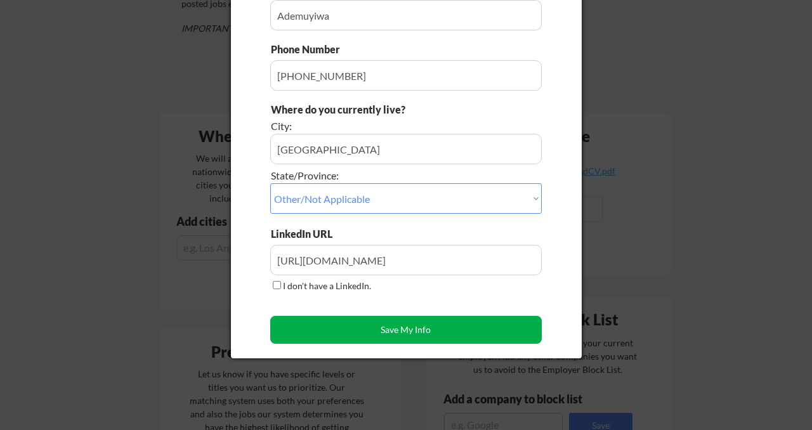
type input "Adewuyi"
click at [363, 332] on button "Save My Info" at bounding box center [405, 330] width 271 height 28
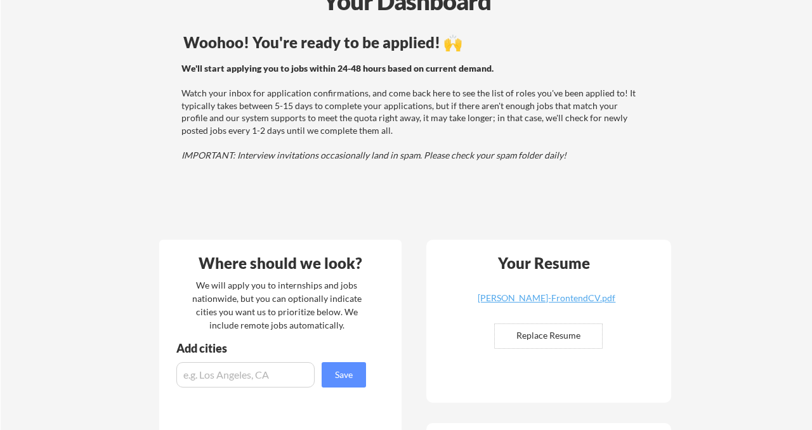
scroll to position [0, 0]
